Goal: Information Seeking & Learning: Learn about a topic

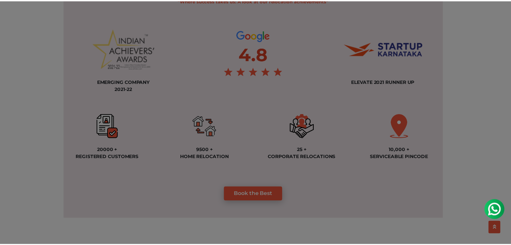
scroll to position [504, 0]
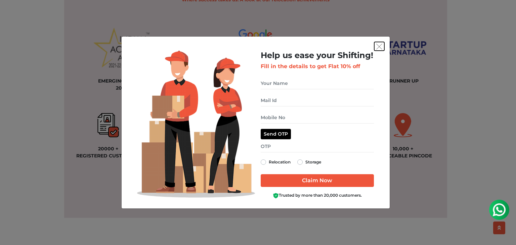
click at [378, 47] on img "get free quote dialog" at bounding box center [379, 47] width 6 height 6
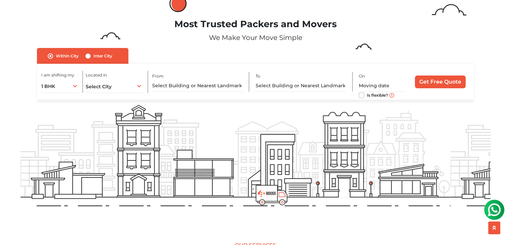
scroll to position [0, 0]
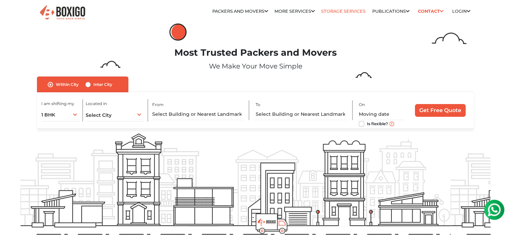
click at [349, 10] on link "Storage Services" at bounding box center [343, 11] width 44 height 5
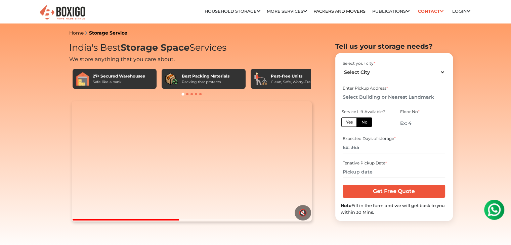
click at [187, 94] on span at bounding box center [187, 94] width 2 height 2
click at [193, 94] on div at bounding box center [191, 94] width 245 height 7
click at [196, 93] on span at bounding box center [196, 94] width 2 height 2
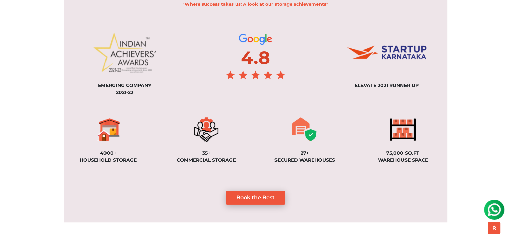
scroll to position [504, 0]
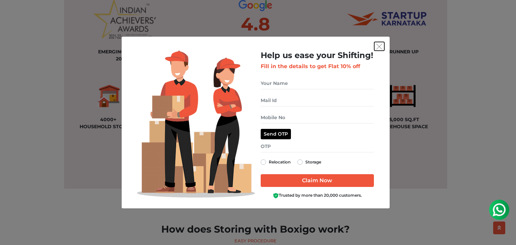
click at [382, 46] on img "get free quote dialog" at bounding box center [379, 47] width 6 height 6
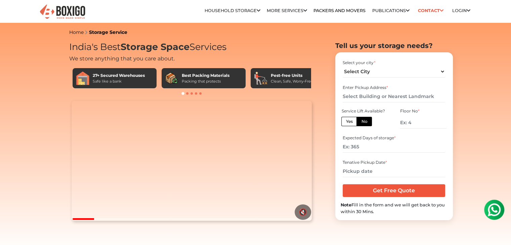
scroll to position [0, 0]
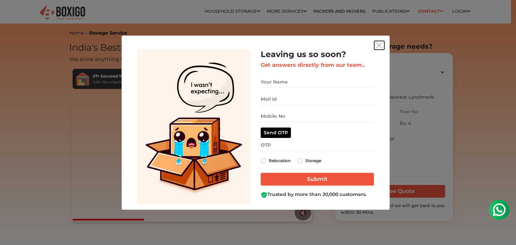
click at [377, 43] on img "get free quote dialog" at bounding box center [379, 45] width 6 height 6
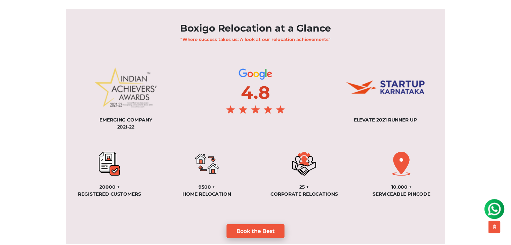
scroll to position [470, 0]
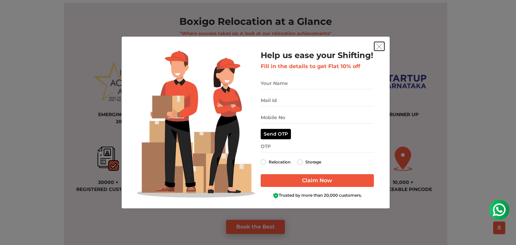
click at [379, 45] on img "get free quote dialog" at bounding box center [379, 47] width 6 height 6
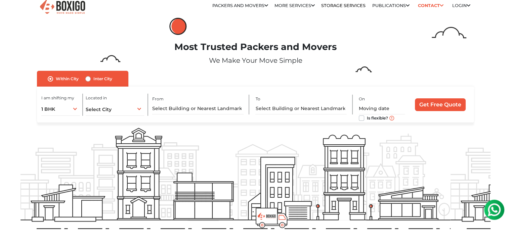
scroll to position [0, 0]
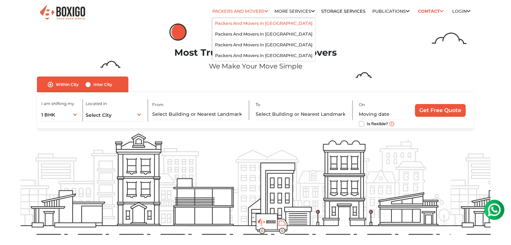
click at [254, 21] on link "Packers and Movers in [GEOGRAPHIC_DATA]" at bounding box center [263, 23] width 97 height 5
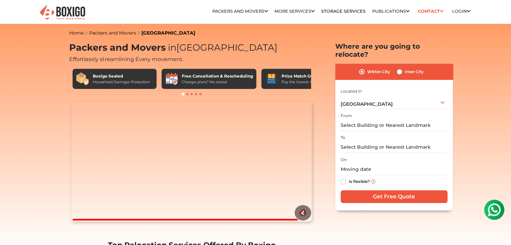
click at [187, 93] on span at bounding box center [187, 94] width 2 height 2
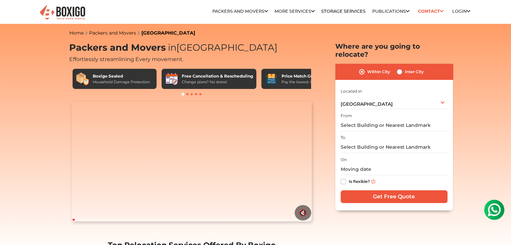
click at [309, 83] on div "Pay the lowest. Guaranteed!" at bounding box center [307, 82] width 51 height 6
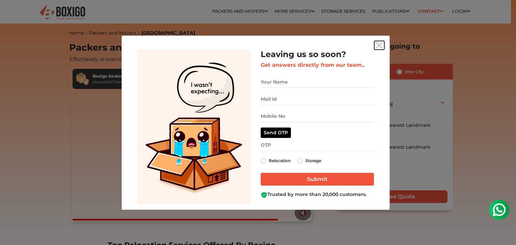
click at [379, 48] on img "get free quote dialog" at bounding box center [379, 45] width 6 height 6
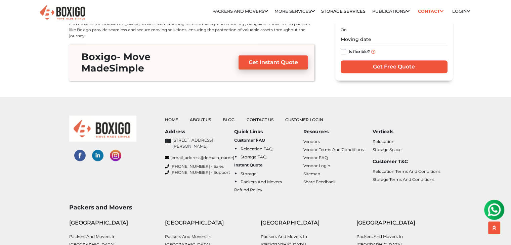
scroll to position [3090, 0]
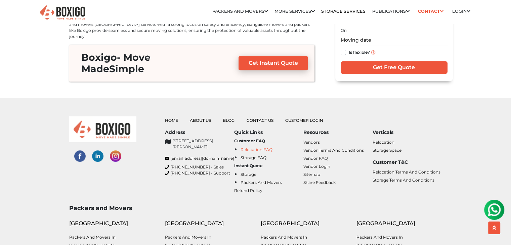
click at [247, 147] on link "Relocation FAQ" at bounding box center [257, 149] width 32 height 5
click at [251, 155] on link "Storage FAQ" at bounding box center [254, 157] width 26 height 5
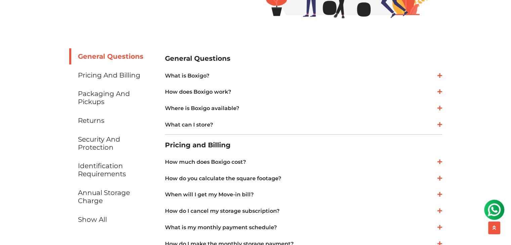
scroll to position [168, 0]
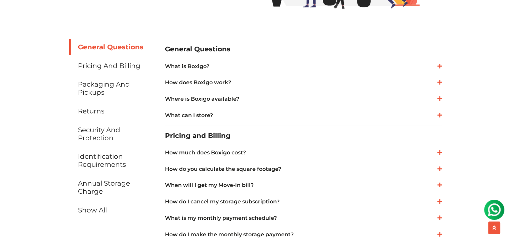
click at [441, 65] on icon at bounding box center [439, 66] width 5 height 5
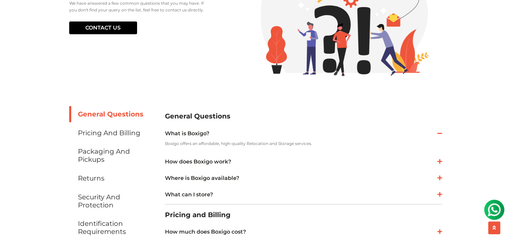
scroll to position [134, 0]
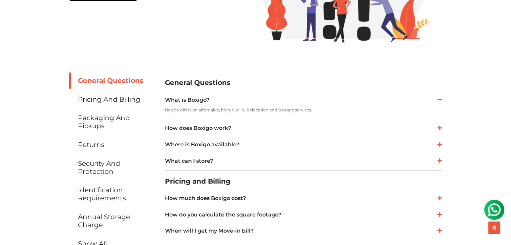
click at [442, 99] on icon at bounding box center [439, 99] width 5 height 5
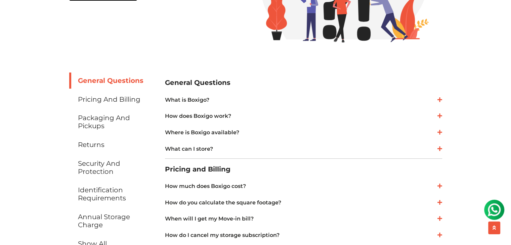
click at [241, 146] on link "What can I store?" at bounding box center [303, 149] width 277 height 8
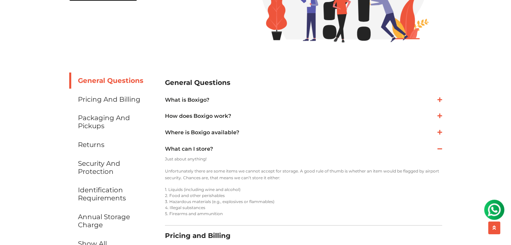
scroll to position [168, 0]
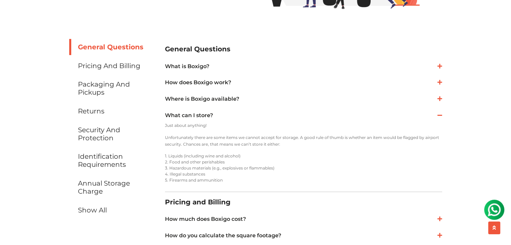
click at [246, 98] on link "Where is Boxigo available?" at bounding box center [303, 99] width 277 height 8
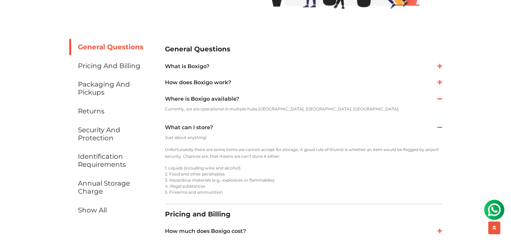
click at [238, 81] on link "How does Boxigo work?" at bounding box center [303, 83] width 277 height 8
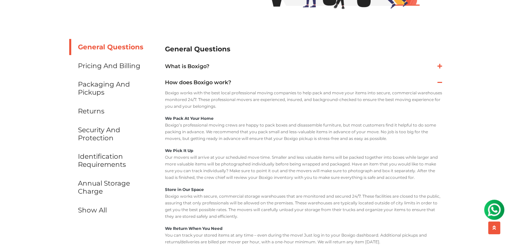
click at [200, 70] on link "What is Boxigo?" at bounding box center [303, 66] width 277 height 8
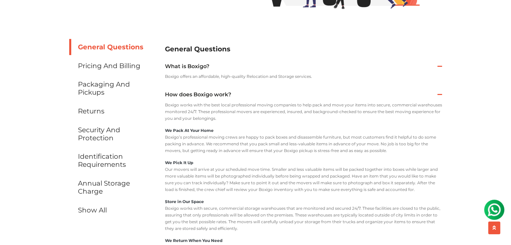
drag, startPoint x: 180, startPoint y: 77, endPoint x: 313, endPoint y: 76, distance: 133.1
click at [313, 76] on p "Boxigo offers an affordable, high-quality Relocation and Storage services." at bounding box center [303, 76] width 277 height 7
copy p "offers an affordable, high-quality Relocation and Storage services."
click at [441, 94] on icon at bounding box center [439, 94] width 5 height 5
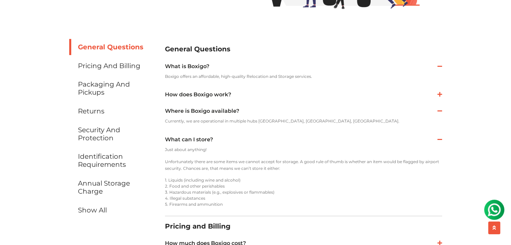
click at [439, 111] on icon at bounding box center [439, 110] width 5 height 5
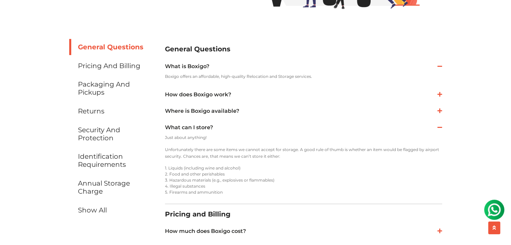
click at [439, 128] on icon at bounding box center [439, 127] width 5 height 5
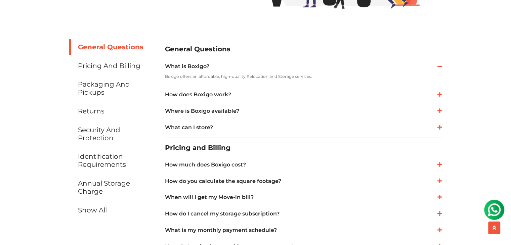
click at [271, 122] on div "What can I store? Just about anything! Unfortunately there are some items we ca…" at bounding box center [303, 128] width 277 height 14
click at [438, 68] on icon at bounding box center [439, 66] width 5 height 5
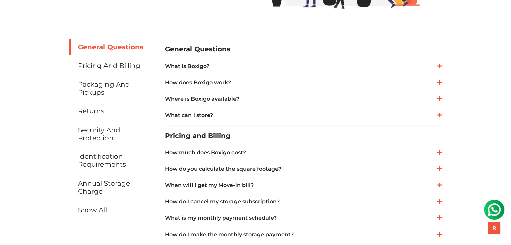
click at [199, 115] on link "What can I store?" at bounding box center [303, 116] width 277 height 8
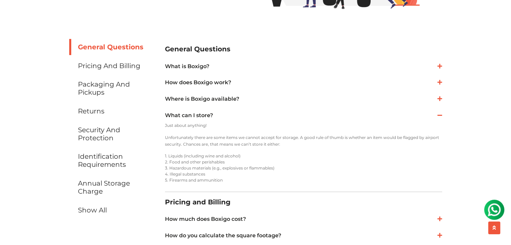
click at [440, 116] on icon at bounding box center [439, 115] width 5 height 5
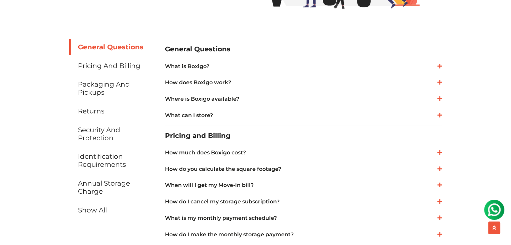
drag, startPoint x: 164, startPoint y: 85, endPoint x: 242, endPoint y: 84, distance: 77.6
copy link "How does Boxigo work?"
click at [441, 84] on icon at bounding box center [439, 82] width 5 height 5
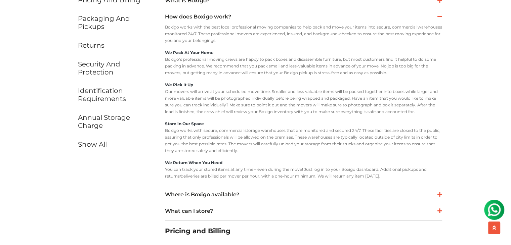
scroll to position [235, 0]
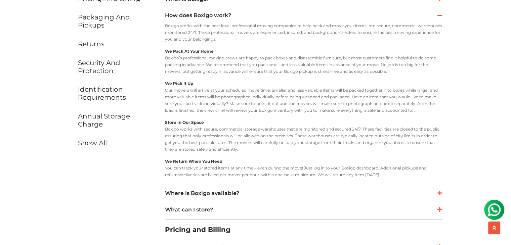
drag, startPoint x: 163, startPoint y: 26, endPoint x: 412, endPoint y: 182, distance: 293.8
copy div "Boxigo works with the best local professional moving companies to help pack and…"
click at [245, 80] on p "We Pick It Up Our movers will arrive at your scheduled move time. Smaller and l…" at bounding box center [303, 97] width 277 height 34
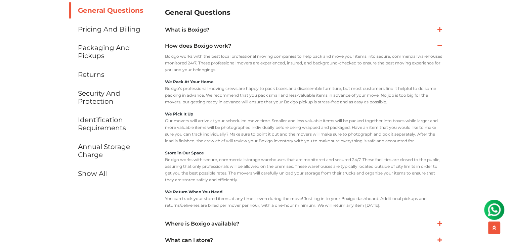
scroll to position [202, 0]
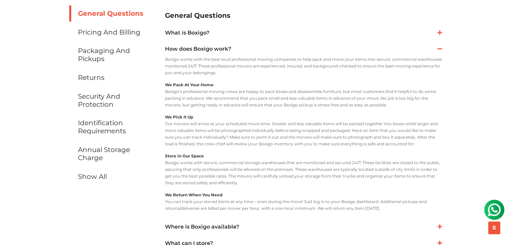
click at [439, 49] on icon at bounding box center [439, 48] width 5 height 5
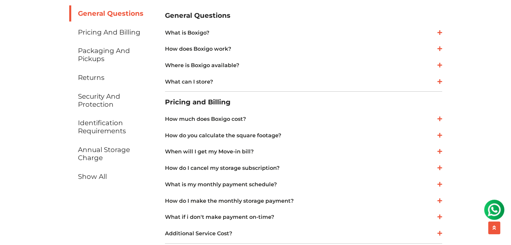
click at [226, 66] on link "Where is Boxigo available?" at bounding box center [303, 65] width 277 height 8
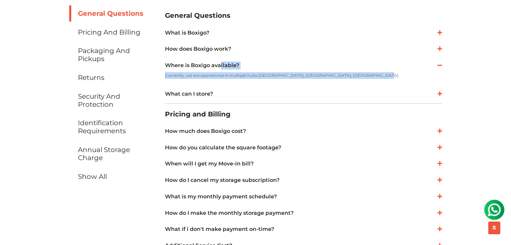
drag, startPoint x: 162, startPoint y: 65, endPoint x: 329, endPoint y: 76, distance: 167.3
copy div "Where is Boxigo available? Currently, we are operational in multiple hubs Banga…"
click at [439, 94] on icon at bounding box center [439, 93] width 5 height 5
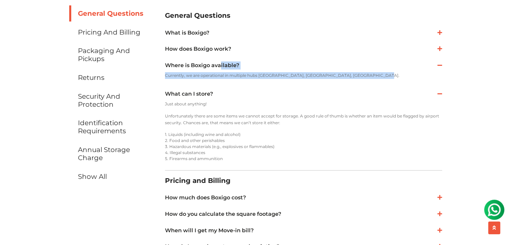
click at [262, 94] on link "What can I store?" at bounding box center [303, 94] width 277 height 8
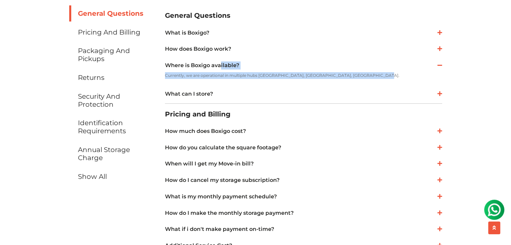
click at [258, 91] on link "What can I store?" at bounding box center [303, 94] width 277 height 8
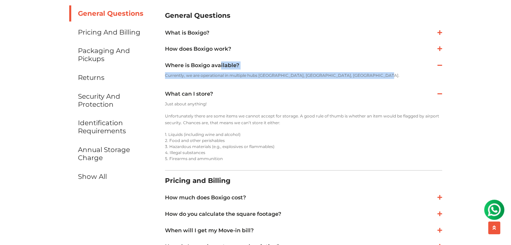
click at [442, 65] on icon at bounding box center [439, 64] width 5 height 5
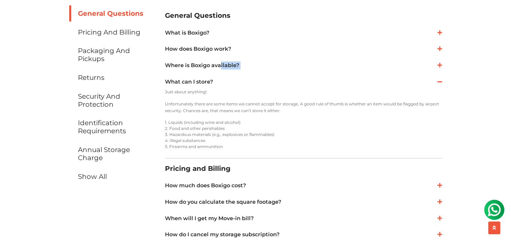
click at [371, 71] on div "Where is Boxigo available? Currently, we are operational in multiple hubs Banga…" at bounding box center [303, 66] width 277 height 14
drag, startPoint x: 230, startPoint y: 146, endPoint x: 163, endPoint y: 84, distance: 92.2
copy div "What can I store? Just about anything! Unfortunately there are some items we ca…"
click at [302, 140] on li "4. Illegal substances" at bounding box center [303, 141] width 277 height 6
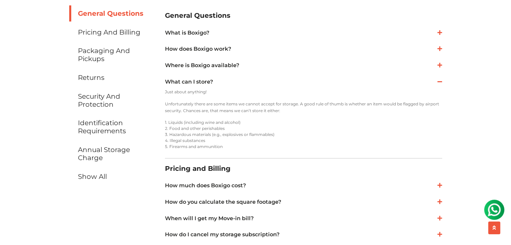
click at [439, 84] on icon at bounding box center [439, 81] width 5 height 5
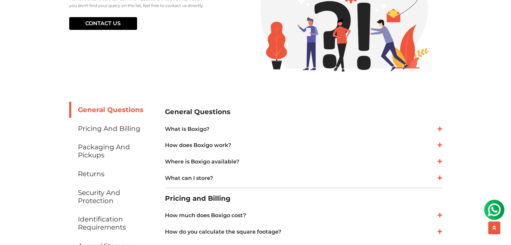
scroll to position [101, 0]
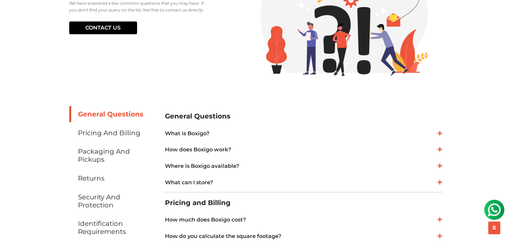
drag, startPoint x: 244, startPoint y: 117, endPoint x: 160, endPoint y: 112, distance: 83.8
copy h2 "General Questions"
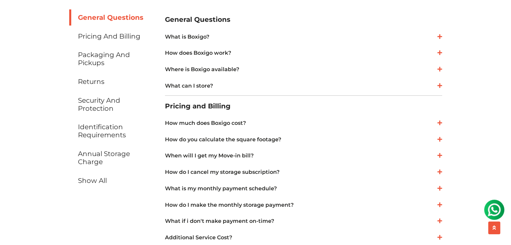
scroll to position [202, 0]
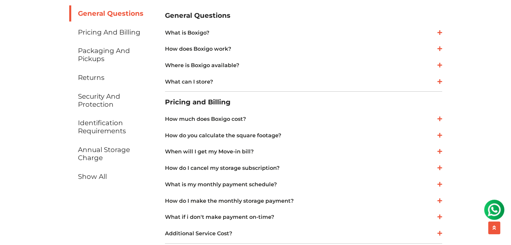
drag, startPoint x: 245, startPoint y: 102, endPoint x: 161, endPoint y: 98, distance: 83.5
copy h2 "Pricing and Billing"
click at [322, 138] on link "How do you calculate the square footage?" at bounding box center [303, 136] width 277 height 8
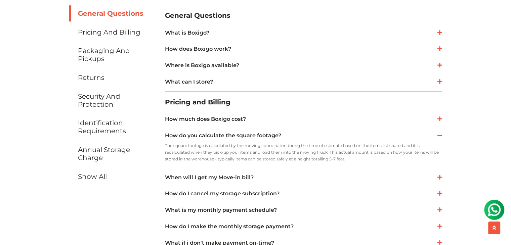
click at [311, 126] on div "How much does Boxigo cost? Boxigo provides a full-service storage experience at…" at bounding box center [303, 120] width 277 height 14
click at [438, 138] on icon at bounding box center [439, 135] width 5 height 5
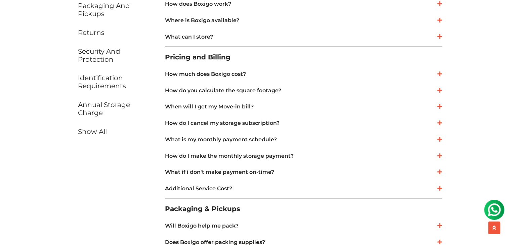
scroll to position [235, 0]
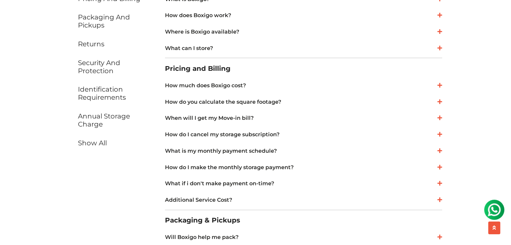
click at [437, 85] on icon at bounding box center [439, 85] width 5 height 5
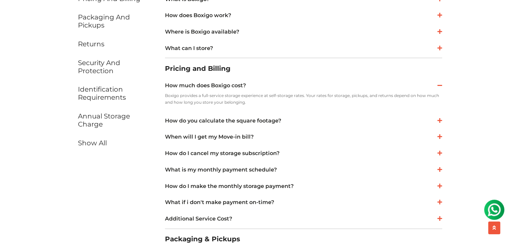
drag, startPoint x: 162, startPoint y: 84, endPoint x: 252, endPoint y: 107, distance: 92.7
copy div "How much does Boxigo cost? Boxigo provides a full-service storage experience at…"
click at [282, 108] on div "Boxigo provides a full-service storage experience at self-storage rates. Your r…" at bounding box center [303, 101] width 277 height 19
click at [441, 86] on icon at bounding box center [439, 85] width 5 height 5
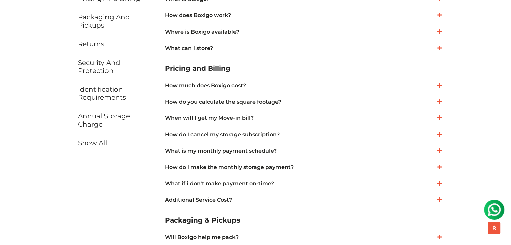
click at [440, 101] on icon at bounding box center [439, 101] width 5 height 5
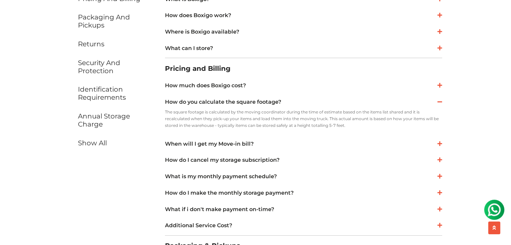
drag, startPoint x: 162, startPoint y: 102, endPoint x: 288, endPoint y: 95, distance: 125.9
copy link "How do you calculate the square footage?"
drag, startPoint x: 348, startPoint y: 123, endPoint x: 160, endPoint y: 102, distance: 189.3
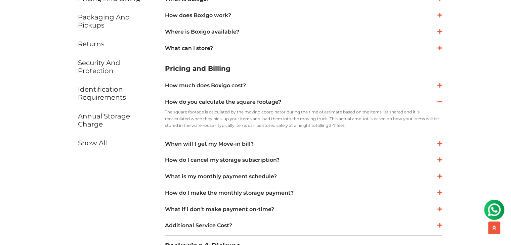
click at [359, 154] on div "How do I cancel my storage subscription? If your needs for storage cancellation…" at bounding box center [303, 161] width 277 height 14
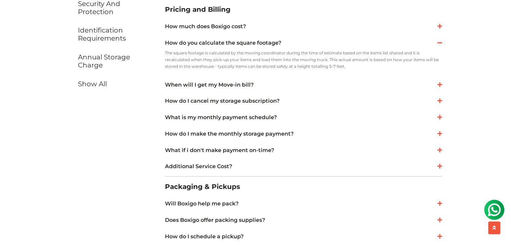
scroll to position [302, 0]
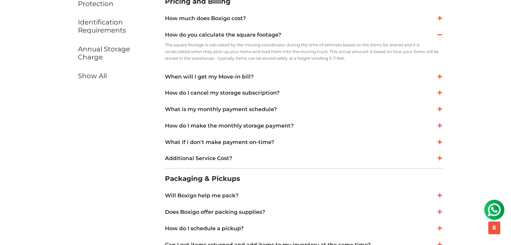
click at [437, 34] on icon at bounding box center [439, 34] width 5 height 5
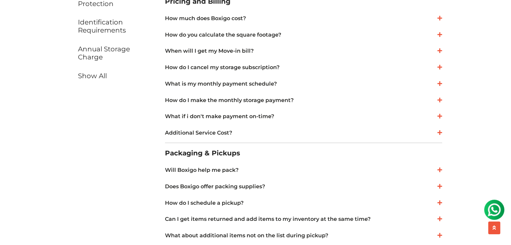
click at [437, 49] on icon at bounding box center [439, 50] width 5 height 5
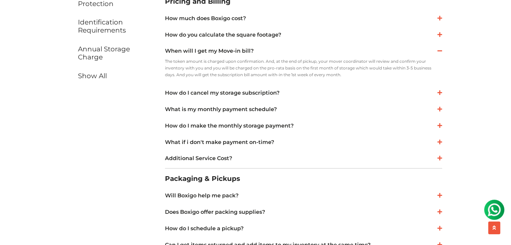
drag, startPoint x: 329, startPoint y: 74, endPoint x: 164, endPoint y: 47, distance: 167.0
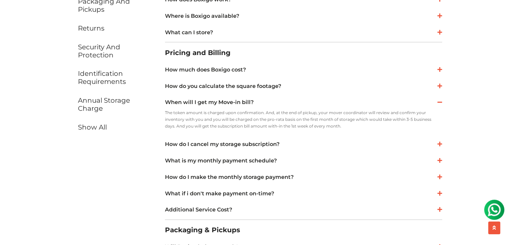
scroll to position [235, 0]
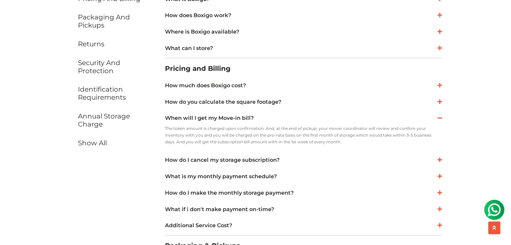
click at [438, 119] on icon at bounding box center [439, 117] width 5 height 5
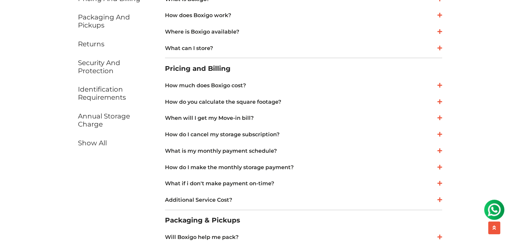
click at [438, 134] on icon at bounding box center [439, 134] width 5 height 5
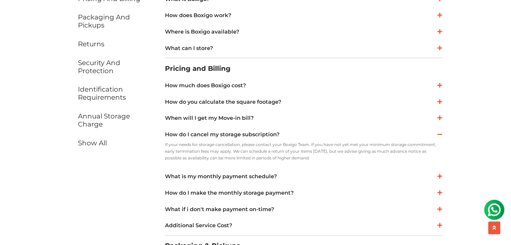
click at [304, 116] on link "When will I get my Move-in bill?" at bounding box center [303, 118] width 277 height 8
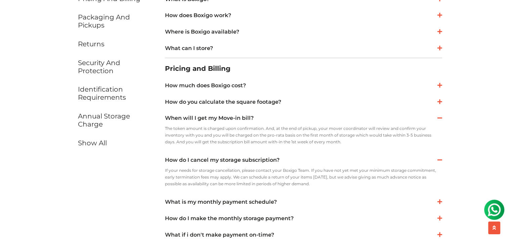
click at [290, 116] on link "When will I get my Move-in bill?" at bounding box center [303, 118] width 277 height 8
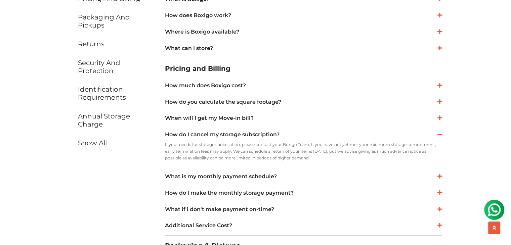
click at [169, 135] on link "How do I cancel my storage subscription?" at bounding box center [303, 135] width 277 height 8
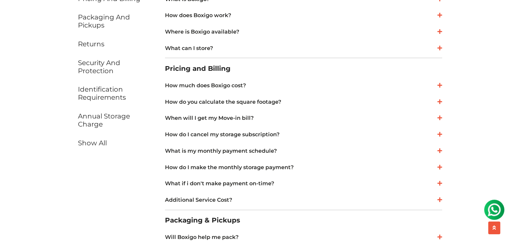
click at [268, 119] on link "When will I get my Move-in bill?" at bounding box center [303, 118] width 277 height 8
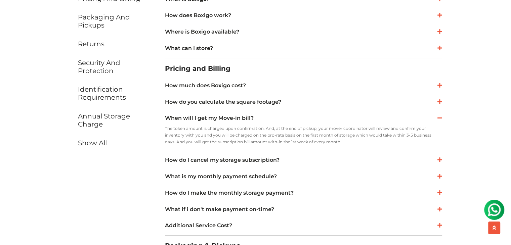
click at [260, 117] on link "When will I get my Move-in bill?" at bounding box center [303, 118] width 277 height 8
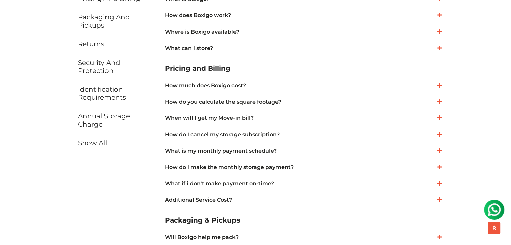
click at [439, 132] on icon at bounding box center [439, 134] width 5 height 5
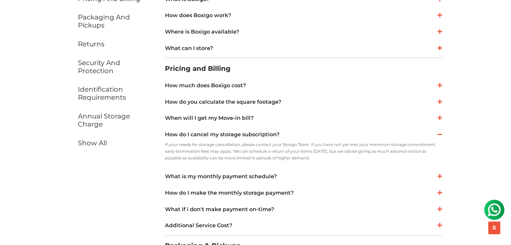
drag, startPoint x: 161, startPoint y: 133, endPoint x: 313, endPoint y: 163, distance: 155.1
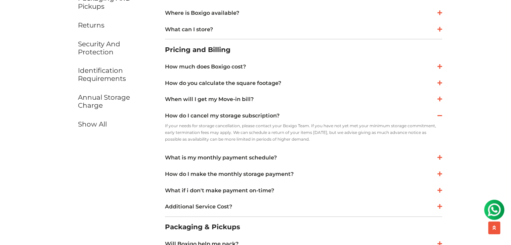
scroll to position [269, 0]
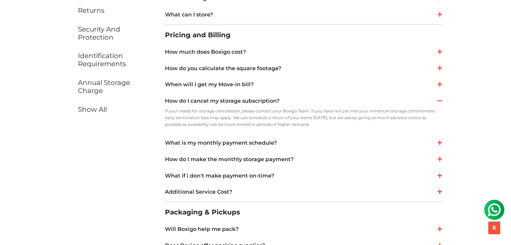
click at [348, 131] on div "If your needs for storage cancellation, please contact your Boxigo Team. If you…" at bounding box center [303, 121] width 277 height 26
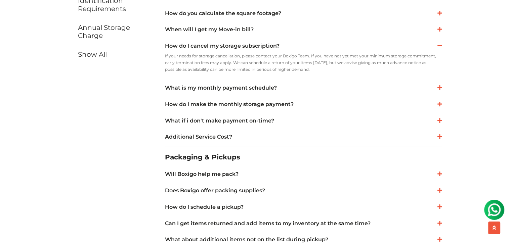
scroll to position [336, 0]
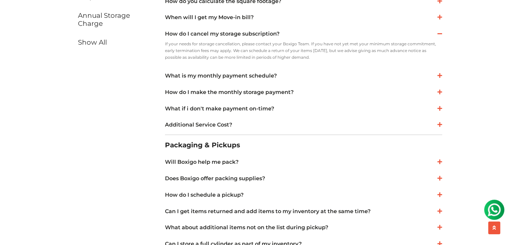
click at [439, 35] on icon at bounding box center [439, 33] width 5 height 5
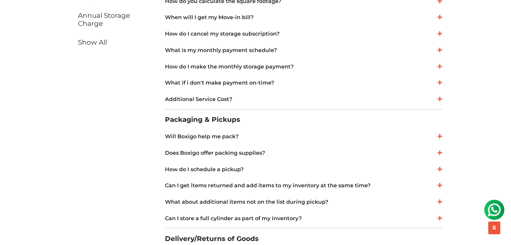
click at [439, 48] on icon at bounding box center [439, 49] width 5 height 5
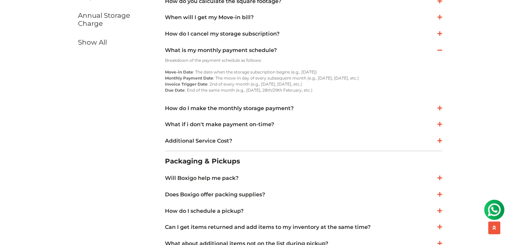
drag, startPoint x: 163, startPoint y: 49, endPoint x: 324, endPoint y: 93, distance: 167.2
click at [324, 93] on div "General Questions What is Boxigo? Boxigo offers an affordable, high-quality Rel…" at bounding box center [303, 227] width 287 height 712
click at [223, 87] on li "Due Date : End of the same month (e.g., 31st January, 28th/29th February, etc.)" at bounding box center [303, 90] width 277 height 6
click at [437, 50] on icon at bounding box center [439, 49] width 5 height 5
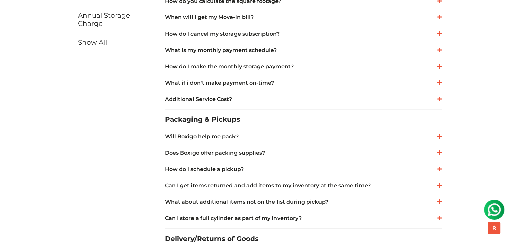
click at [439, 66] on icon at bounding box center [439, 66] width 5 height 5
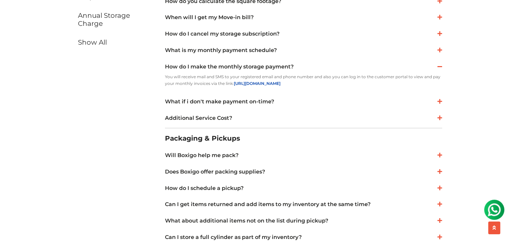
click at [200, 101] on link "What if i don't make payment on-time?" at bounding box center [303, 102] width 277 height 8
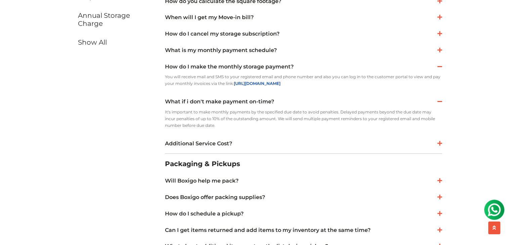
click at [439, 68] on icon at bounding box center [439, 66] width 5 height 5
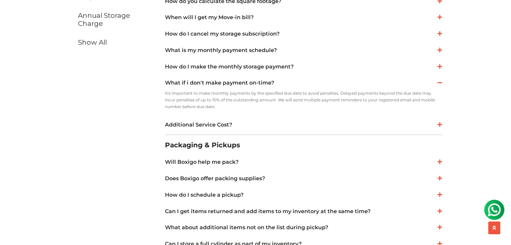
drag, startPoint x: 160, startPoint y: 82, endPoint x: 202, endPoint y: 108, distance: 48.9
click at [202, 108] on div "General Questions What is Boxigo? Boxigo offers an affordable, high-quality Rel…" at bounding box center [303, 219] width 287 height 696
click at [439, 83] on icon at bounding box center [439, 82] width 5 height 5
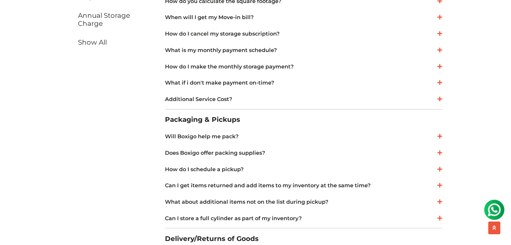
click at [319, 80] on link "What if i don't make payment on-time?" at bounding box center [303, 83] width 277 height 8
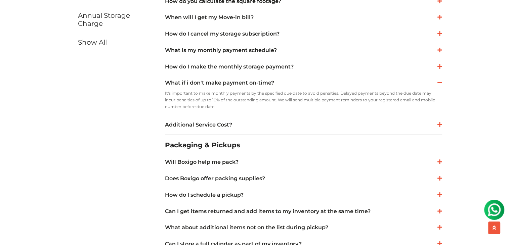
click at [319, 80] on link "What if i don't make payment on-time?" at bounding box center [303, 83] width 277 height 8
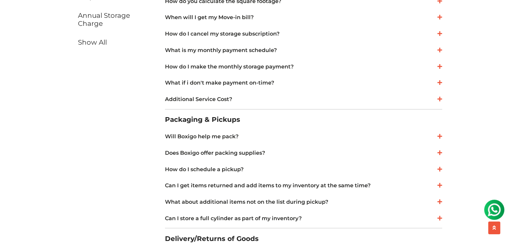
click at [214, 85] on link "What if i don't make payment on-time?" at bounding box center [303, 83] width 277 height 8
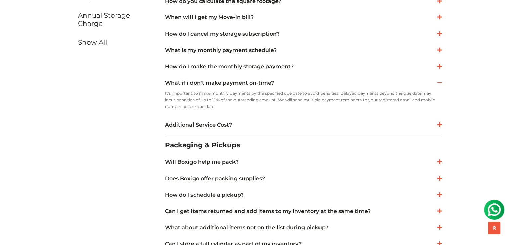
click at [215, 84] on link "What if i don't make payment on-time?" at bounding box center [303, 83] width 277 height 8
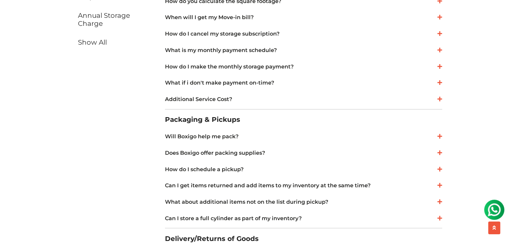
click at [214, 80] on link "What if i don't make payment on-time?" at bounding box center [303, 83] width 277 height 8
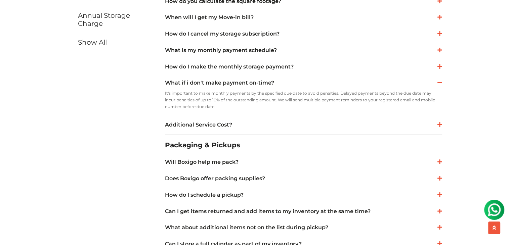
click at [213, 80] on link "What if i don't make payment on-time?" at bounding box center [303, 83] width 277 height 8
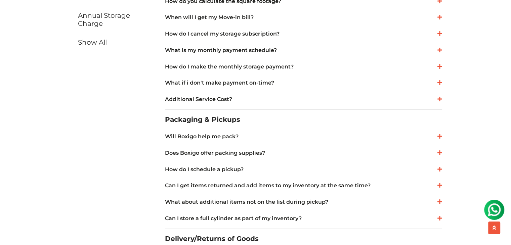
click at [224, 101] on link "Additional Service Cost?" at bounding box center [303, 99] width 277 height 8
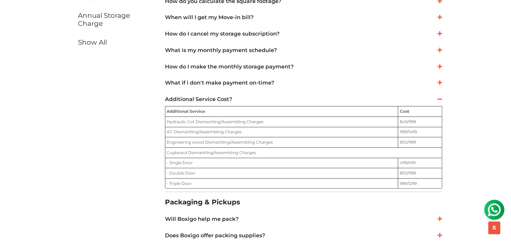
click at [129, 103] on div "General Questions Pricing and Billing Packaging and Pickups Returns Security an…" at bounding box center [112, 247] width 96 height 753
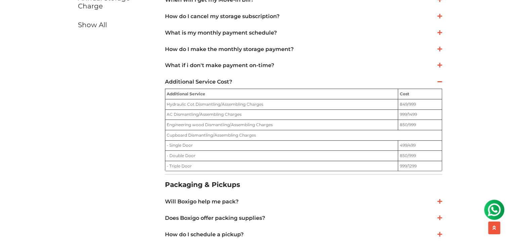
scroll to position [370, 0]
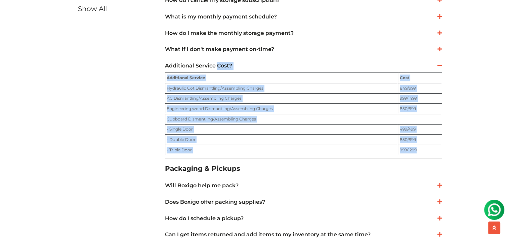
drag, startPoint x: 162, startPoint y: 65, endPoint x: 428, endPoint y: 150, distance: 280.0
click at [428, 150] on div "General Questions What is Boxigo? Boxigo offers an affordable, high-quality Rel…" at bounding box center [303, 213] width 287 height 753
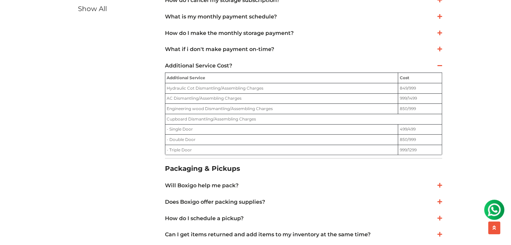
click at [122, 104] on div "General Questions Pricing and Billing Packaging and Pickups Returns Security an…" at bounding box center [112, 213] width 96 height 753
click at [440, 65] on icon at bounding box center [439, 65] width 5 height 5
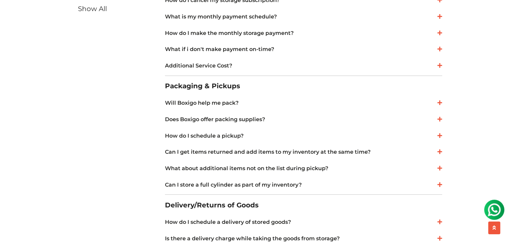
drag, startPoint x: 161, startPoint y: 86, endPoint x: 243, endPoint y: 92, distance: 82.5
click at [243, 92] on div "General Questions What is Boxigo? Boxigo offers an affordable, high-quality Rel…" at bounding box center [303, 172] width 287 height 670
click at [438, 104] on icon at bounding box center [439, 102] width 5 height 5
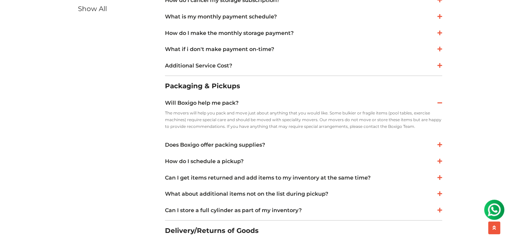
click at [261, 120] on p "The movers will help you pack and move just about anything that you would like.…" at bounding box center [303, 120] width 277 height 20
drag, startPoint x: 419, startPoint y: 127, endPoint x: 163, endPoint y: 106, distance: 256.9
click at [163, 106] on div "General Questions What is Boxigo? Boxigo offers an affordable, high-quality Rel…" at bounding box center [303, 185] width 287 height 696
click at [284, 136] on div "Will Boxigo help me pack? The movers will help you pack and move just about any…" at bounding box center [303, 156] width 277 height 121
click at [438, 103] on icon at bounding box center [439, 102] width 5 height 5
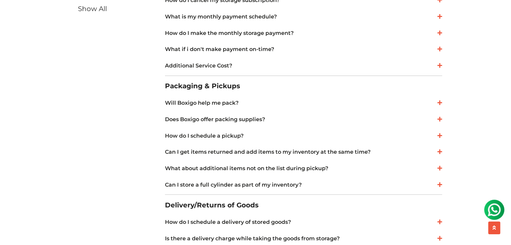
click at [241, 121] on link "Does Boxigo offer packing supplies?" at bounding box center [303, 120] width 277 height 8
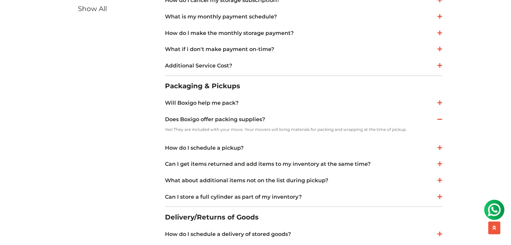
drag, startPoint x: 163, startPoint y: 117, endPoint x: 405, endPoint y: 126, distance: 242.4
click at [405, 126] on div "General Questions What is Boxigo? Boxigo offers an affordable, high-quality Rel…" at bounding box center [303, 178] width 287 height 682
click at [439, 118] on icon at bounding box center [439, 119] width 5 height 5
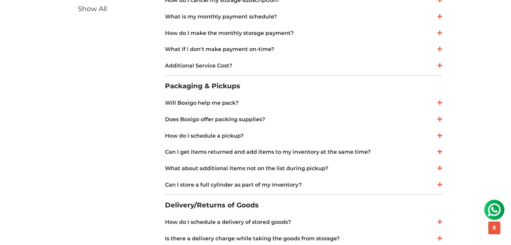
click at [218, 136] on link "How do I schedule a pickup?" at bounding box center [303, 136] width 277 height 8
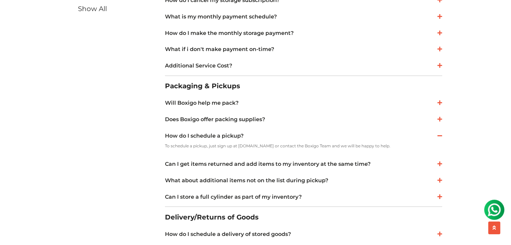
click at [139, 134] on div "General Questions Pricing and Billing Packaging and Pickups Returns Security an…" at bounding box center [112, 178] width 96 height 682
drag, startPoint x: 158, startPoint y: 136, endPoint x: 259, endPoint y: 144, distance: 102.2
click at [259, 144] on div "General Questions Pricing and Billing Packaging and Pickups Returns Security an…" at bounding box center [255, 178] width 383 height 682
click at [277, 143] on p "To schedule a pickup, just sign up at [DOMAIN_NAME] or contact the Boxigo Team …" at bounding box center [303, 146] width 277 height 7
drag, startPoint x: 164, startPoint y: 134, endPoint x: 375, endPoint y: 149, distance: 211.9
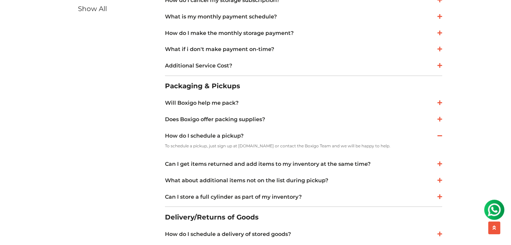
click at [375, 149] on div "General Questions What is Boxigo? Boxigo offers an affordable, high-quality Rel…" at bounding box center [303, 178] width 287 height 682
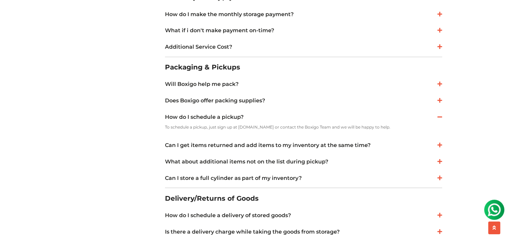
scroll to position [403, 0]
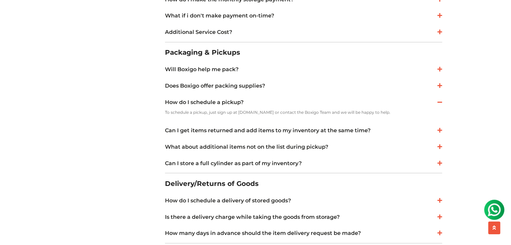
click at [277, 126] on div "Can I get items returned and add items to my inventory at the same time? Yes! P…" at bounding box center [303, 131] width 277 height 14
click at [440, 102] on icon at bounding box center [439, 101] width 5 height 5
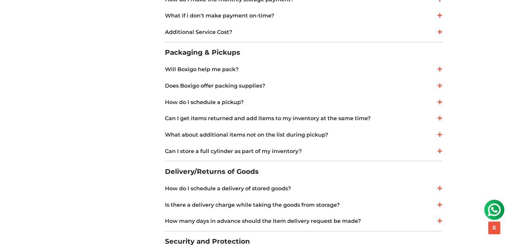
click at [438, 119] on icon at bounding box center [439, 118] width 5 height 5
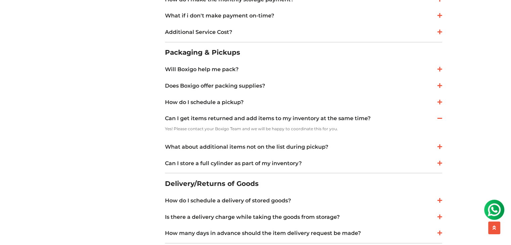
drag, startPoint x: 161, startPoint y: 119, endPoint x: 344, endPoint y: 125, distance: 183.6
click at [344, 125] on div "General Questions What is Boxigo? Boxigo offers an affordable, high-quality Rel…" at bounding box center [303, 145] width 287 height 682
click at [333, 148] on link "What about additional items not on the list during pickup?" at bounding box center [303, 147] width 277 height 8
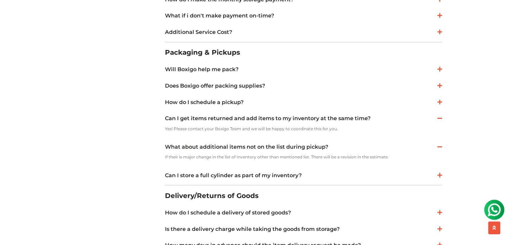
click at [107, 150] on div "General Questions Pricing and Billing Packaging and Pickups Returns Security an…" at bounding box center [112, 151] width 96 height 695
click at [437, 116] on icon at bounding box center [439, 118] width 5 height 5
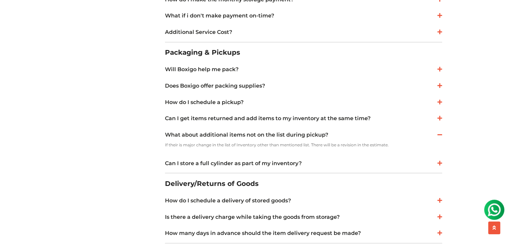
drag, startPoint x: 161, startPoint y: 136, endPoint x: 396, endPoint y: 151, distance: 236.0
click at [396, 151] on div "General Questions What is Boxigo? Boxigo offers an affordable, high-quality Rel…" at bounding box center [303, 145] width 287 height 682
click at [126, 165] on div "General Questions Pricing and Billing Packaging and Pickups Returns Security an…" at bounding box center [112, 145] width 96 height 682
click at [439, 136] on icon at bounding box center [439, 134] width 5 height 5
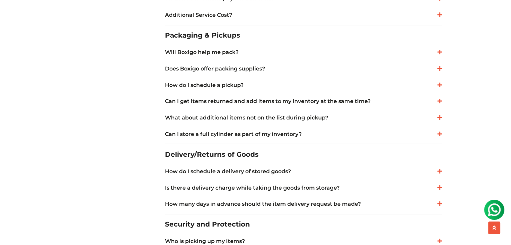
scroll to position [437, 0]
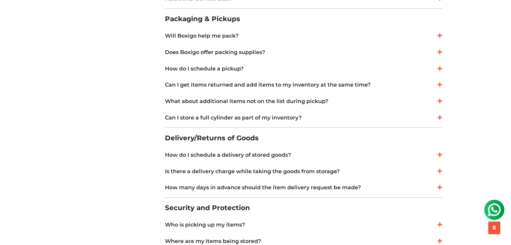
click at [437, 116] on icon at bounding box center [439, 117] width 5 height 5
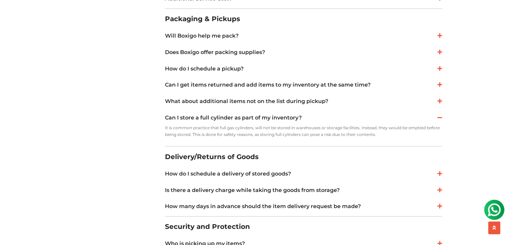
drag, startPoint x: 164, startPoint y: 116, endPoint x: 386, endPoint y: 137, distance: 223.1
click at [386, 137] on div "General Questions What is Boxigo? Boxigo offers an affordable, high-quality Rel…" at bounding box center [303, 114] width 287 height 689
click at [112, 121] on div "General Questions Pricing and Billing Packaging and Pickups Returns Security an…" at bounding box center [112, 114] width 96 height 689
click at [442, 118] on icon at bounding box center [439, 117] width 5 height 5
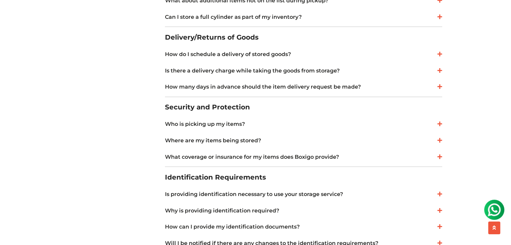
scroll to position [504, 0]
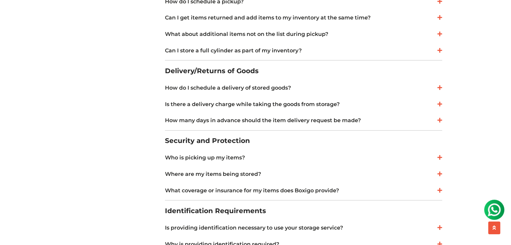
click at [439, 86] on icon at bounding box center [439, 87] width 5 height 5
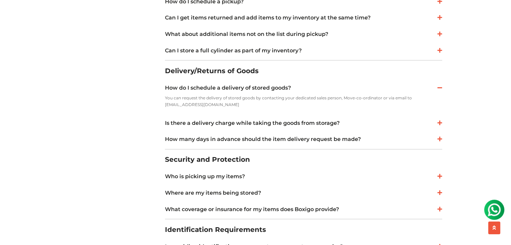
drag, startPoint x: 161, startPoint y: 70, endPoint x: 232, endPoint y: 104, distance: 78.8
click at [232, 104] on div "General Questions What is Boxigo? Boxigo offers an affordable, high-quality Rel…" at bounding box center [303, 47] width 287 height 689
click at [131, 106] on div "General Questions Pricing and Billing Packaging and Pickups Returns Security an…" at bounding box center [112, 47] width 96 height 689
click at [438, 88] on icon at bounding box center [439, 87] width 5 height 5
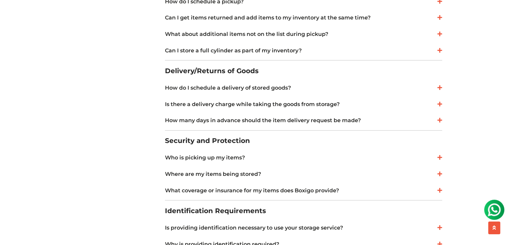
click at [439, 102] on icon at bounding box center [439, 103] width 5 height 5
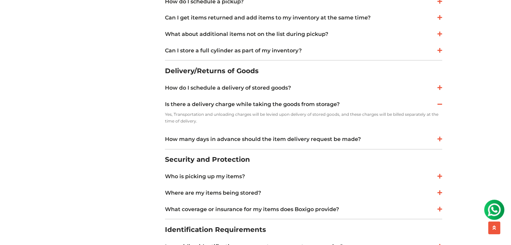
drag, startPoint x: 161, startPoint y: 105, endPoint x: 202, endPoint y: 124, distance: 45.1
click at [202, 124] on div "General Questions What is Boxigo? Boxigo offers an affordable, high-quality Rel…" at bounding box center [303, 47] width 287 height 689
click at [130, 133] on div "General Questions Pricing and Billing Packaging and Pickups Returns Security an…" at bounding box center [112, 47] width 96 height 689
click at [441, 105] on icon at bounding box center [439, 103] width 5 height 5
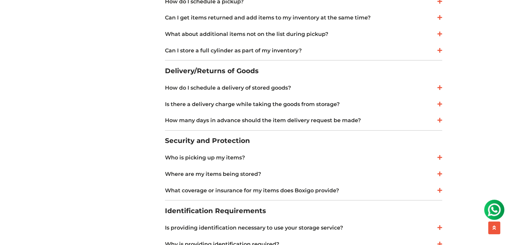
click at [438, 120] on icon at bounding box center [439, 120] width 5 height 5
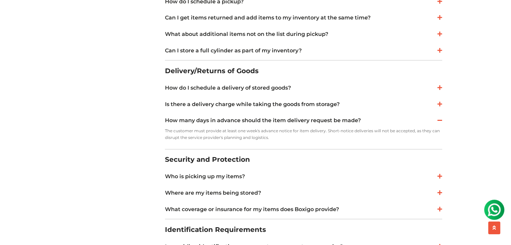
drag, startPoint x: 160, startPoint y: 119, endPoint x: 274, endPoint y: 136, distance: 114.9
click at [274, 136] on div "General Questions What is Boxigo? Boxigo offers an affordable, high-quality Rel…" at bounding box center [303, 47] width 287 height 689
click at [115, 160] on div "General Questions Pricing and Billing Packaging and Pickups Returns Security an…" at bounding box center [112, 47] width 96 height 689
click at [439, 119] on icon at bounding box center [439, 120] width 5 height 5
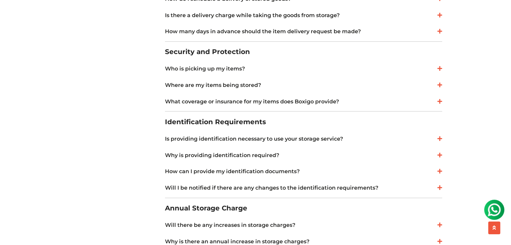
scroll to position [605, 0]
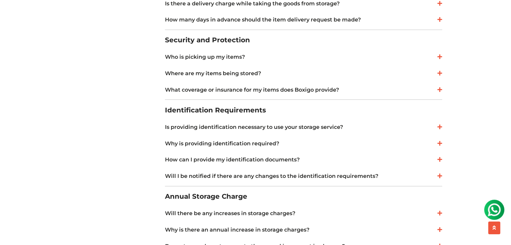
drag, startPoint x: 157, startPoint y: 40, endPoint x: 255, endPoint y: 43, distance: 98.8
click at [278, 49] on div "Security and Protection Who is picking up my items? Boxigo works with professio…" at bounding box center [303, 63] width 277 height 67
drag, startPoint x: 249, startPoint y: 41, endPoint x: 164, endPoint y: 36, distance: 84.8
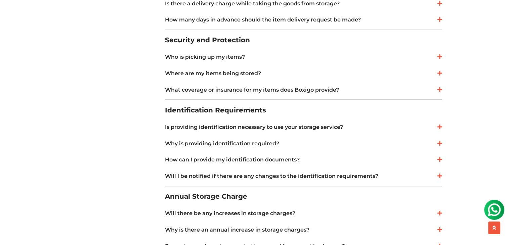
click at [208, 58] on link "Who is picking up my items?" at bounding box center [303, 57] width 277 height 8
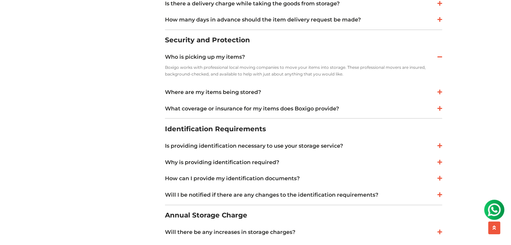
drag, startPoint x: 161, startPoint y: 55, endPoint x: 341, endPoint y: 74, distance: 181.0
click at [363, 81] on div "Boxigo works with professional local moving companies to move your items into s…" at bounding box center [303, 73] width 277 height 19
drag, startPoint x: 162, startPoint y: 57, endPoint x: 352, endPoint y: 77, distance: 191.9
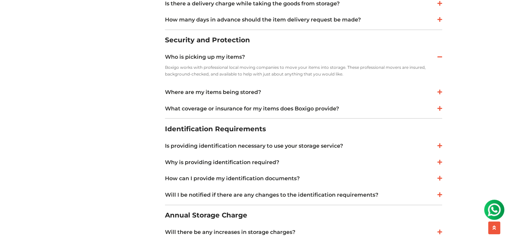
click at [440, 56] on icon at bounding box center [439, 56] width 5 height 5
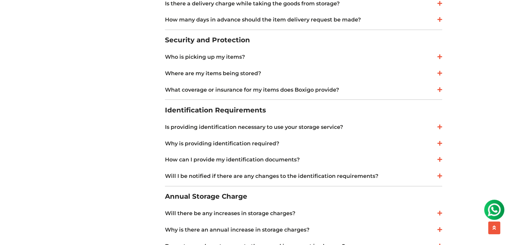
click at [437, 72] on icon at bounding box center [439, 73] width 5 height 5
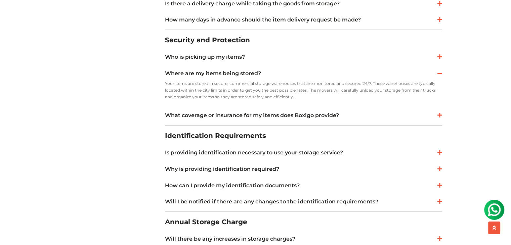
drag, startPoint x: 164, startPoint y: 74, endPoint x: 300, endPoint y: 99, distance: 138.1
click at [442, 74] on icon at bounding box center [439, 73] width 5 height 5
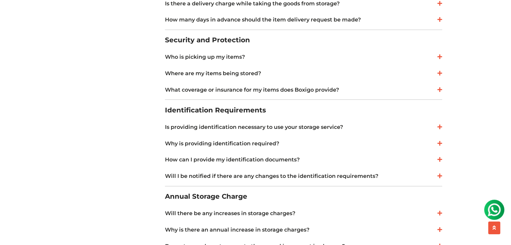
click at [438, 91] on icon at bounding box center [439, 89] width 5 height 5
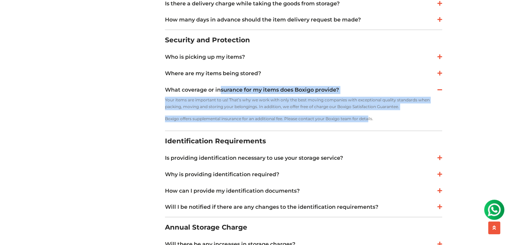
drag, startPoint x: 162, startPoint y: 87, endPoint x: 335, endPoint y: 119, distance: 176.6
drag, startPoint x: 349, startPoint y: 118, endPoint x: 368, endPoint y: 118, distance: 19.2
click at [366, 118] on p "Boxigo offers supplemental insurance for an additional fee. Please contact your…" at bounding box center [303, 119] width 277 height 7
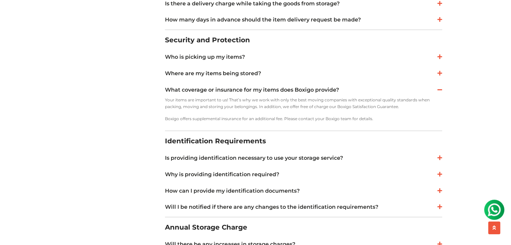
click at [385, 118] on p "Boxigo offers supplemental insurance for an additional fee. Please contact your…" at bounding box center [303, 119] width 277 height 7
drag, startPoint x: 163, startPoint y: 90, endPoint x: 380, endPoint y: 123, distance: 219.5
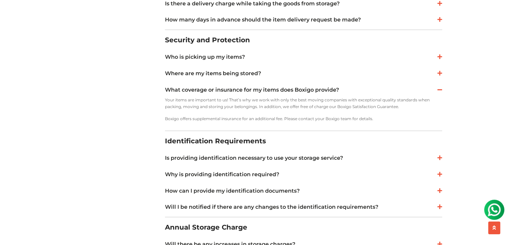
click at [439, 87] on icon at bounding box center [439, 89] width 5 height 5
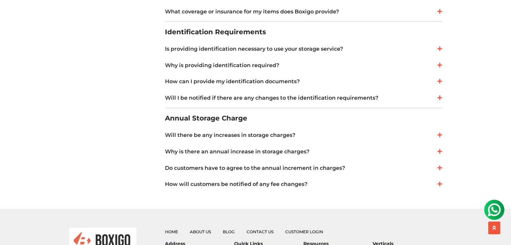
scroll to position [672, 0]
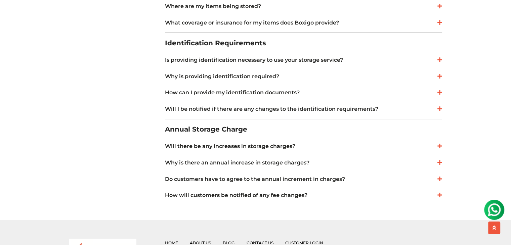
drag, startPoint x: 158, startPoint y: 43, endPoint x: 272, endPoint y: 44, distance: 114.9
click at [274, 44] on h2 "Identification Requirements" at bounding box center [303, 43] width 277 height 15
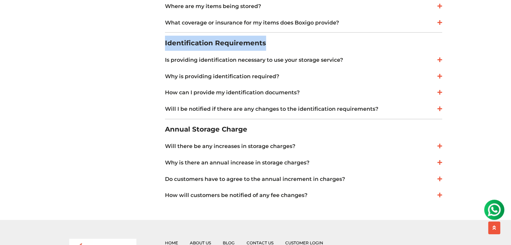
drag, startPoint x: 273, startPoint y: 44, endPoint x: 163, endPoint y: 43, distance: 109.9
click at [235, 60] on link "Is providing identification necessary to use your storage service?" at bounding box center [303, 60] width 277 height 8
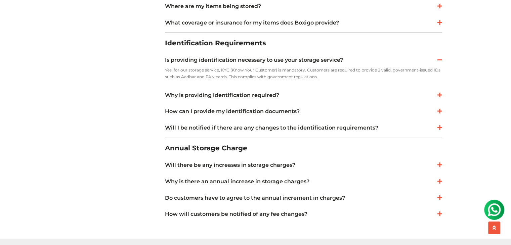
click at [331, 77] on p "Yes, for our storage service, KYC (Know Your Customer) is mandatory. Customers …" at bounding box center [303, 73] width 277 height 13
drag, startPoint x: 325, startPoint y: 78, endPoint x: 163, endPoint y: 61, distance: 163.6
click at [439, 59] on icon at bounding box center [439, 59] width 5 height 5
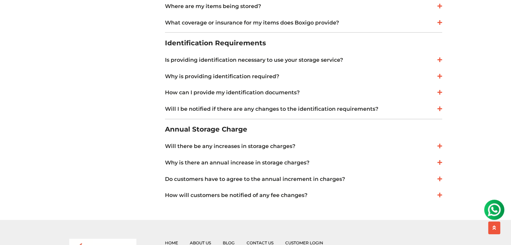
click at [196, 75] on link "Why is providing identification required?" at bounding box center [303, 77] width 277 height 8
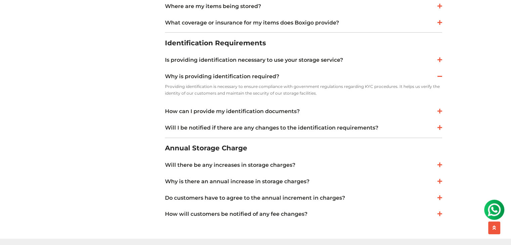
drag, startPoint x: 164, startPoint y: 74, endPoint x: 319, endPoint y: 96, distance: 156.5
click at [261, 109] on link "How can I provide my identification documents?" at bounding box center [303, 112] width 277 height 8
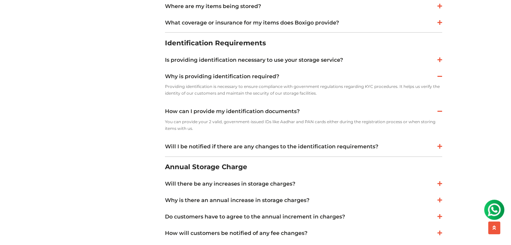
drag, startPoint x: 163, startPoint y: 111, endPoint x: 208, endPoint y: 131, distance: 49.3
click at [253, 148] on link "Will I be notified if there are any changes to the identification requirements?" at bounding box center [303, 147] width 277 height 8
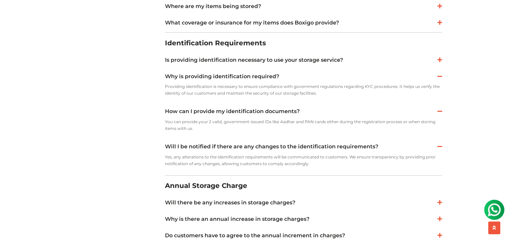
drag, startPoint x: 163, startPoint y: 148, endPoint x: 347, endPoint y: 167, distance: 184.8
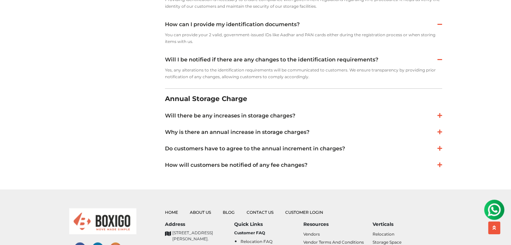
scroll to position [773, 0]
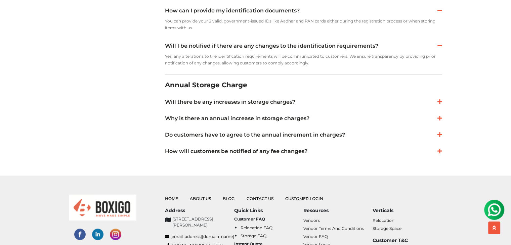
click at [210, 81] on h2 "Annual Storage Charge" at bounding box center [303, 85] width 277 height 15
click at [226, 101] on link "Will there be any increases in storage charges?" at bounding box center [303, 102] width 277 height 8
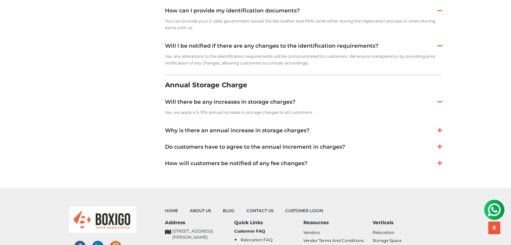
drag, startPoint x: 163, startPoint y: 103, endPoint x: 325, endPoint y: 115, distance: 162.4
click at [184, 130] on link "Why is there an annual increase in storage charges?" at bounding box center [303, 131] width 277 height 8
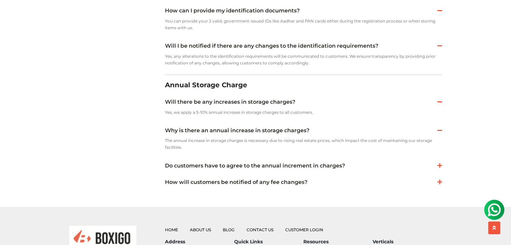
drag, startPoint x: 163, startPoint y: 131, endPoint x: 195, endPoint y: 148, distance: 36.1
click at [245, 165] on link "Do customers have to agree to the annual increment in charges?" at bounding box center [303, 166] width 277 height 8
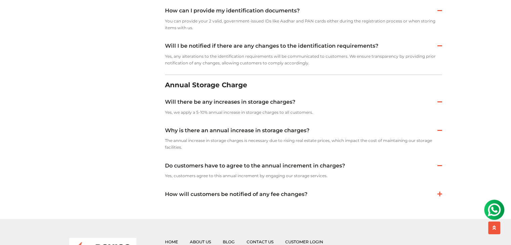
drag, startPoint x: 160, startPoint y: 165, endPoint x: 330, endPoint y: 182, distance: 170.9
click at [173, 194] on link "How will customers be notified of any fee changes?" at bounding box center [303, 195] width 277 height 8
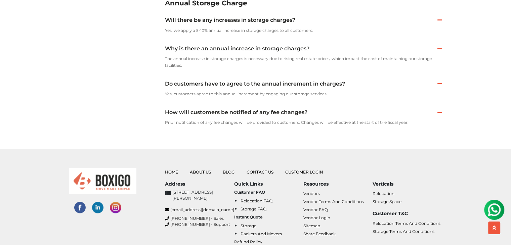
scroll to position [874, 0]
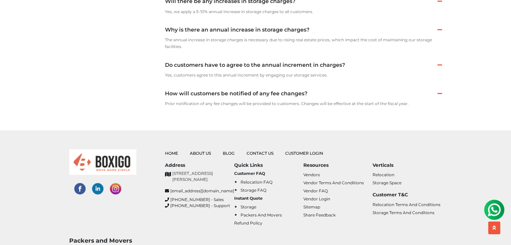
drag, startPoint x: 163, startPoint y: 93, endPoint x: 425, endPoint y: 106, distance: 262.7
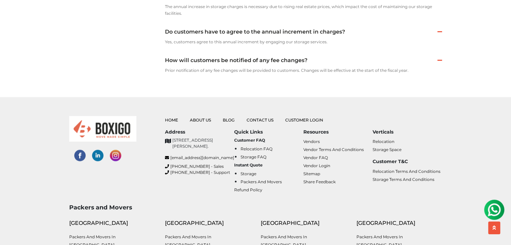
scroll to position [907, 0]
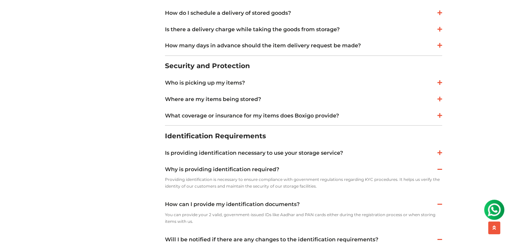
scroll to position [571, 0]
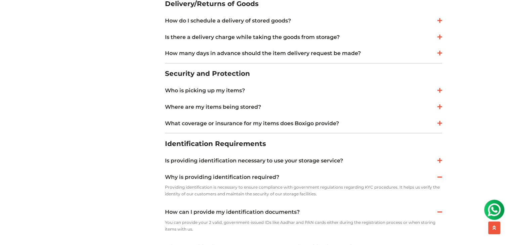
click at [122, 119] on div "General Questions Pricing and Billing Packaging and Pickups Returns Security an…" at bounding box center [112, 27] width 96 height 782
click at [439, 175] on icon at bounding box center [439, 176] width 5 height 5
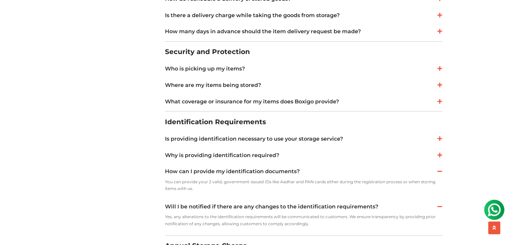
scroll to position [605, 0]
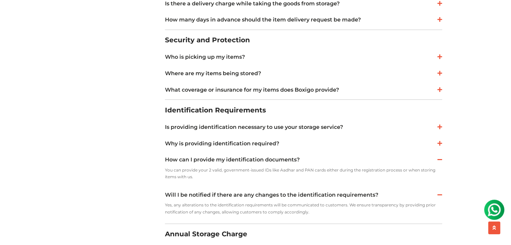
click at [438, 159] on icon at bounding box center [439, 159] width 5 height 5
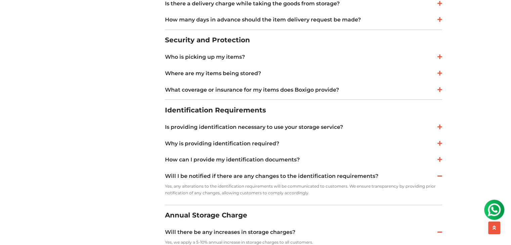
click at [437, 173] on icon at bounding box center [439, 175] width 5 height 5
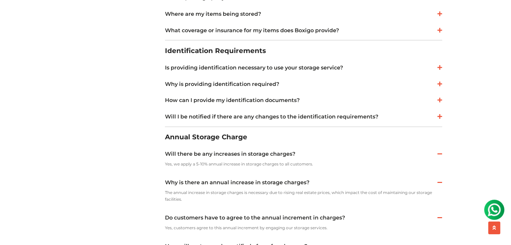
scroll to position [672, 0]
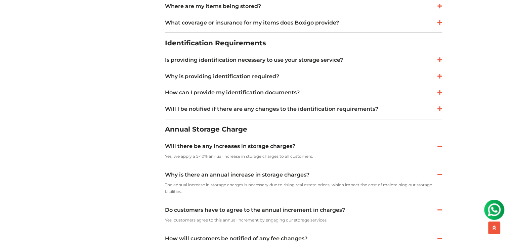
click at [440, 147] on icon at bounding box center [439, 145] width 5 height 5
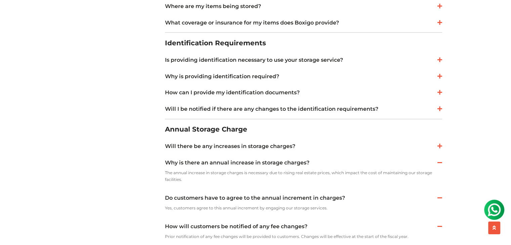
click at [438, 163] on icon at bounding box center [439, 162] width 5 height 5
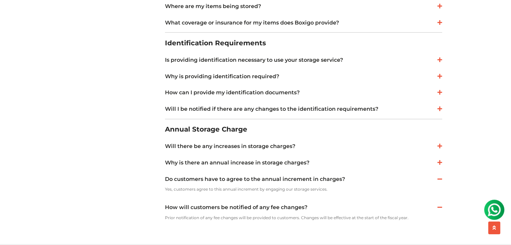
click at [439, 179] on icon at bounding box center [439, 178] width 5 height 5
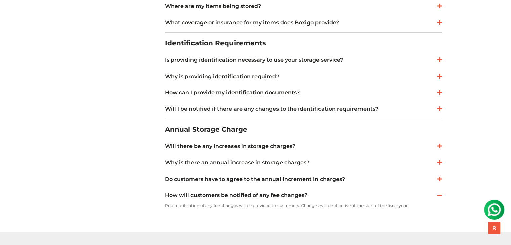
click at [440, 194] on icon at bounding box center [439, 195] width 5 height 5
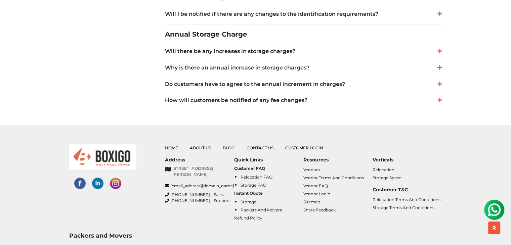
scroll to position [773, 0]
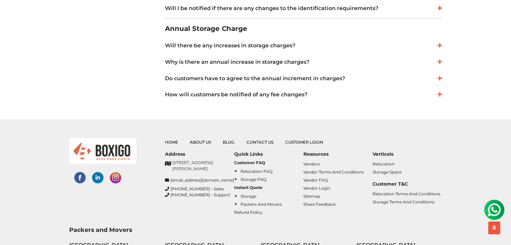
click at [253, 176] on li "Storage FAQ" at bounding box center [272, 179] width 63 height 8
click at [253, 177] on link "Storage FAQ" at bounding box center [254, 179] width 26 height 5
